Goal: Task Accomplishment & Management: Manage account settings

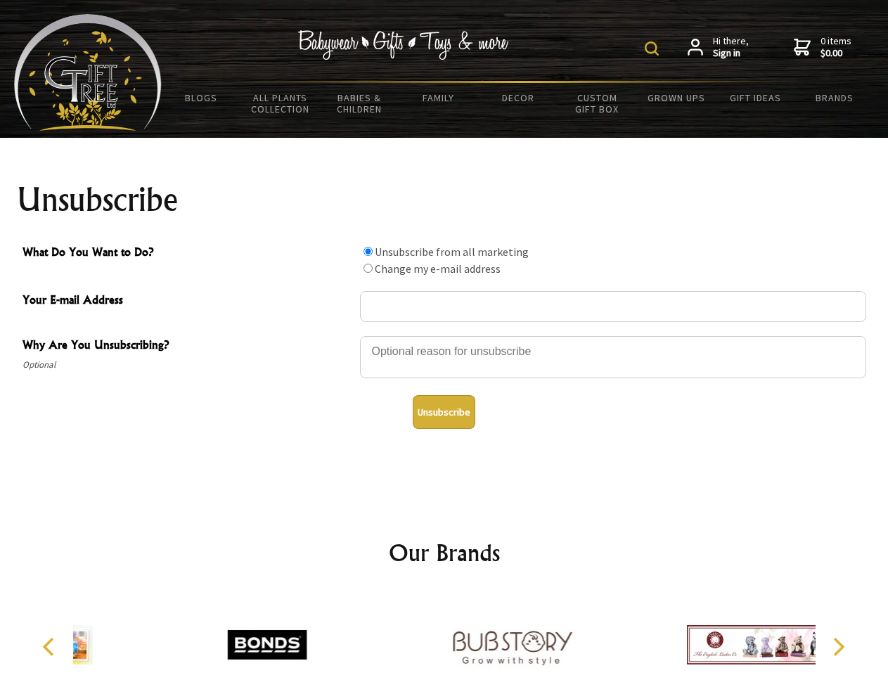
click at [654, 49] on img at bounding box center [652, 48] width 14 height 14
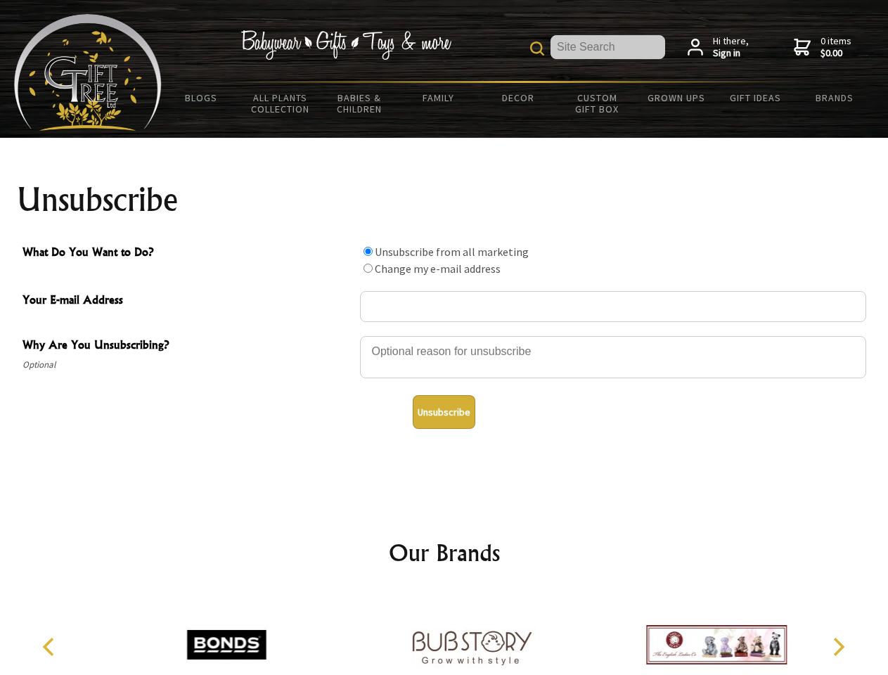
click at [444, 335] on div at bounding box center [613, 359] width 506 height 49
click at [368, 251] on input "What Do You Want to Do?" at bounding box center [367, 251] width 9 height 9
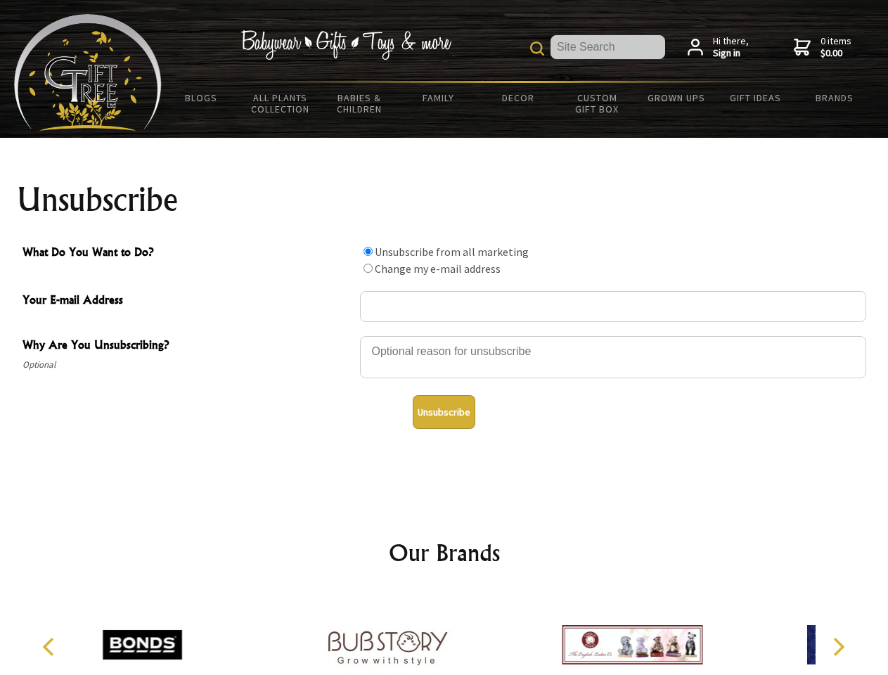
click at [368, 268] on input "What Do You Want to Do?" at bounding box center [367, 268] width 9 height 9
radio input "true"
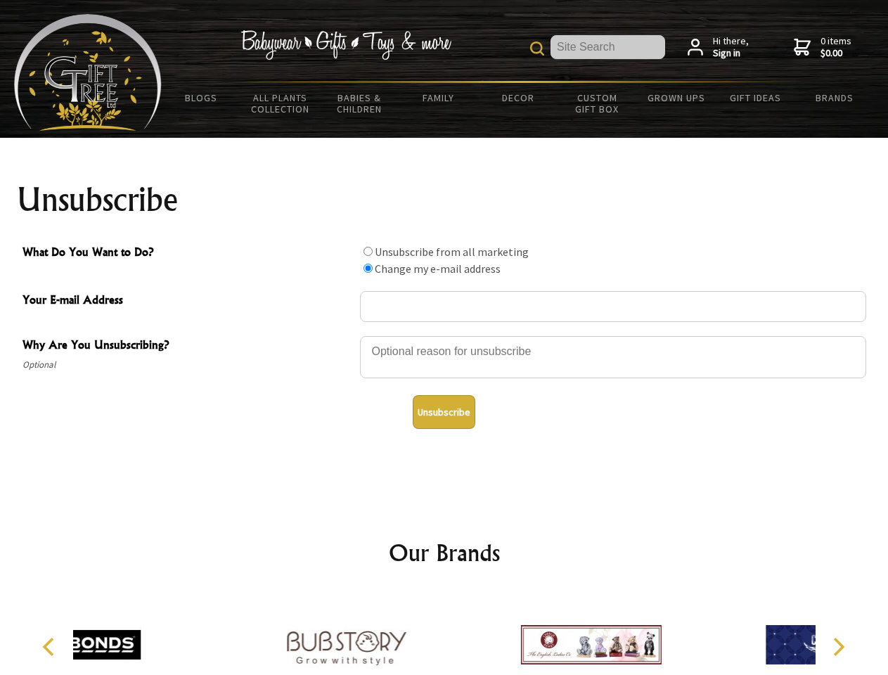
click at [444, 412] on button "Unsubscribe" at bounding box center [444, 412] width 63 height 34
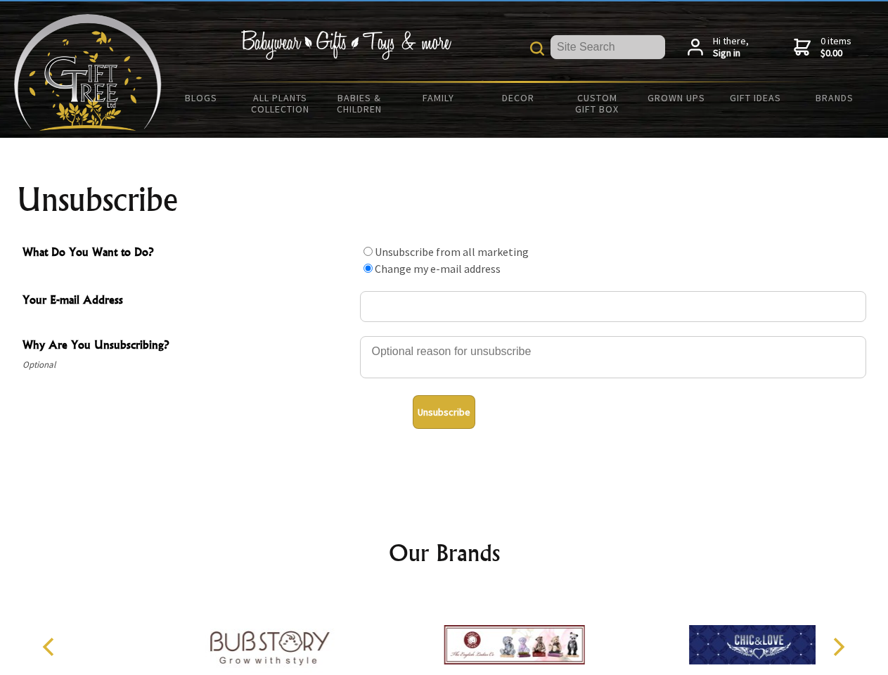
click at [444, 633] on img at bounding box center [514, 644] width 141 height 105
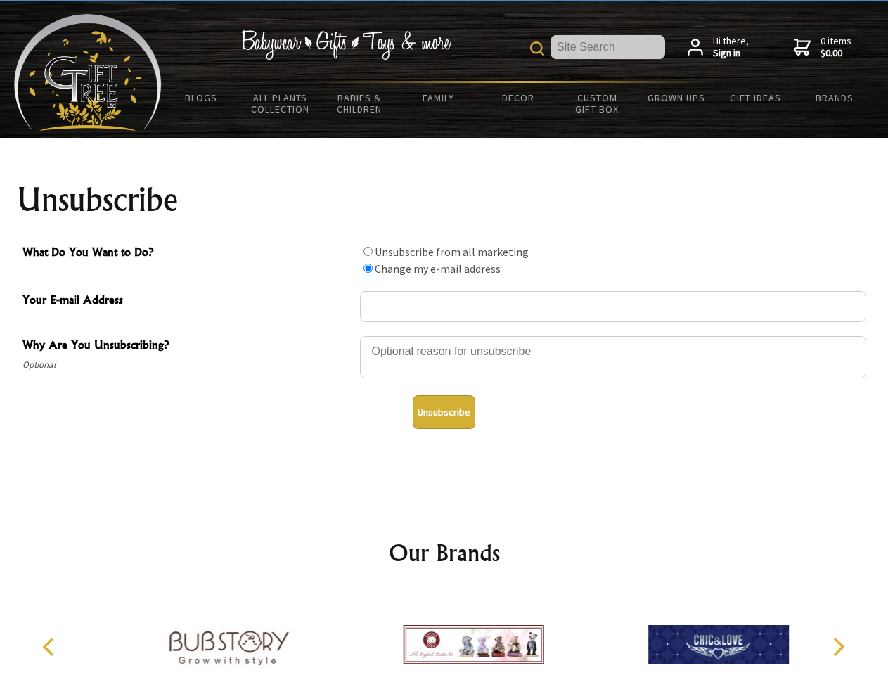
click at [51, 647] on icon "Previous" at bounding box center [50, 647] width 18 height 18
click at [838, 647] on icon "Next" at bounding box center [837, 647] width 18 height 18
